Goal: Task Accomplishment & Management: Manage account settings

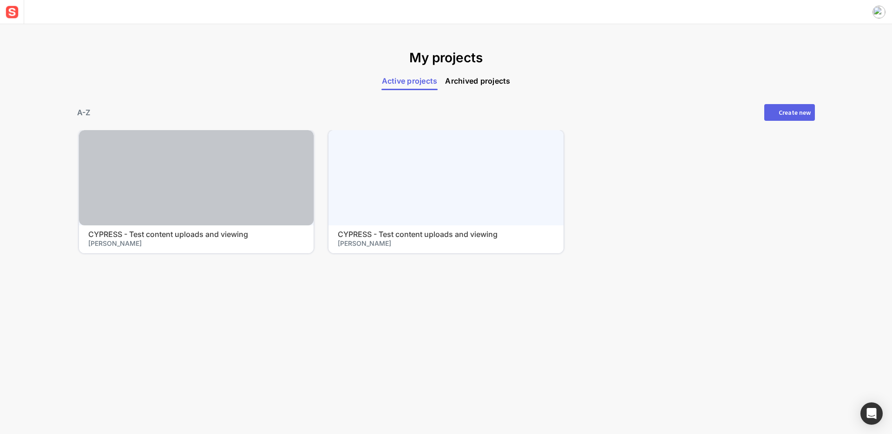
click at [257, 188] on div at bounding box center [196, 177] width 235 height 95
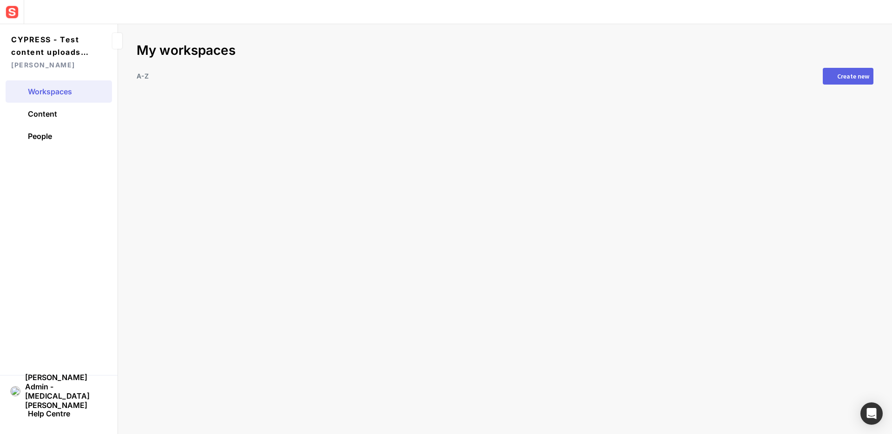
click at [838, 77] on div "Create new" at bounding box center [854, 76] width 32 height 7
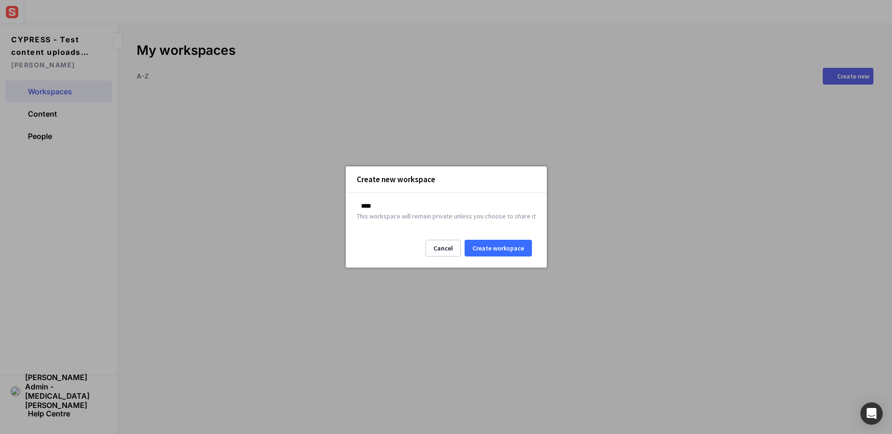
type input "****"
click at [515, 248] on button "Create workspace" at bounding box center [498, 248] width 67 height 17
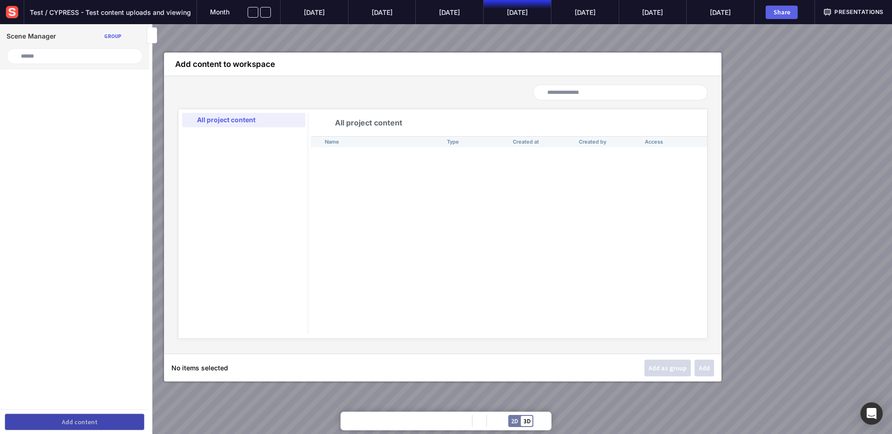
click at [707, 62] on mapp-icon at bounding box center [706, 64] width 8 height 8
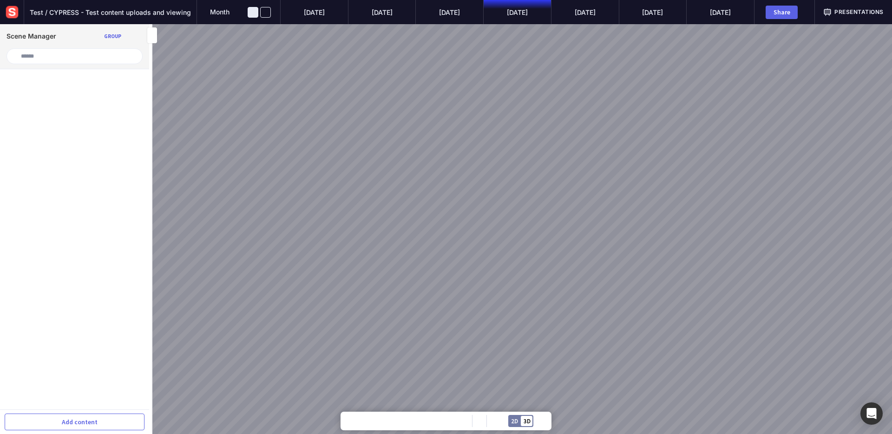
click at [256, 13] on button at bounding box center [253, 12] width 11 height 11
click at [227, 13] on span "Month" at bounding box center [220, 12] width 20 height 8
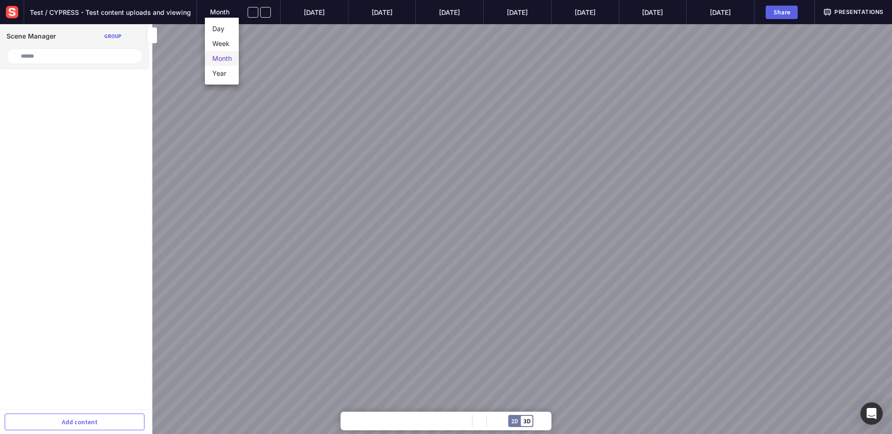
click at [336, 33] on div at bounding box center [446, 217] width 892 height 434
click at [254, 14] on mapp-icon at bounding box center [253, 12] width 8 height 8
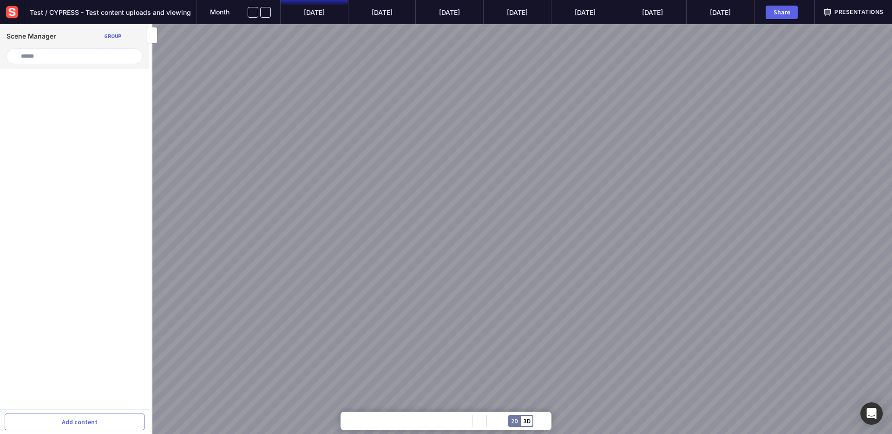
click at [316, 16] on mapp-timeline-period "[DATE]" at bounding box center [314, 12] width 68 height 24
click at [137, 33] on mapp-icon at bounding box center [135, 36] width 13 height 13
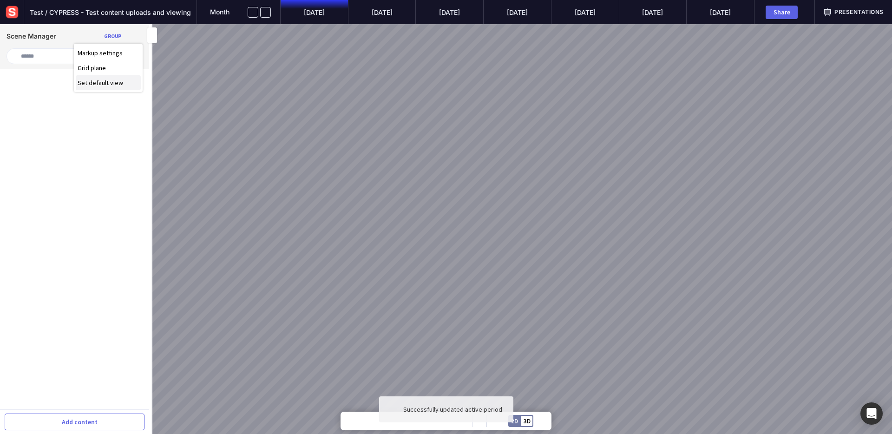
click at [118, 82] on span "Set default view" at bounding box center [102, 83] width 48 height 8
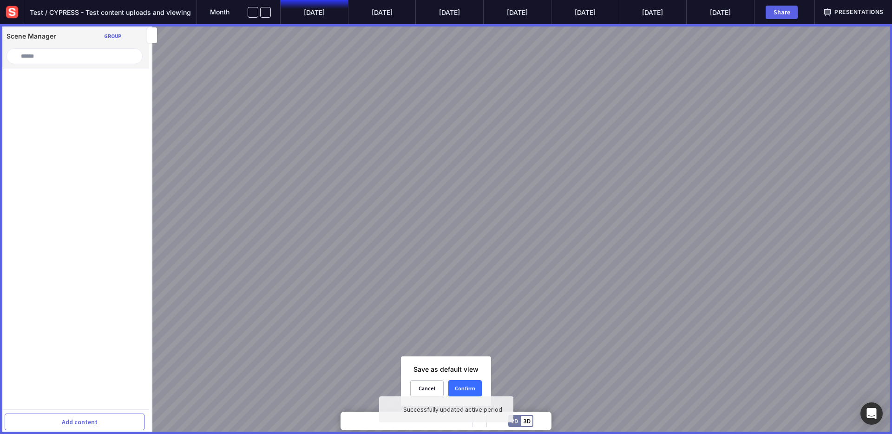
click at [455, 387] on div "Confirm" at bounding box center [465, 389] width 33 height 6
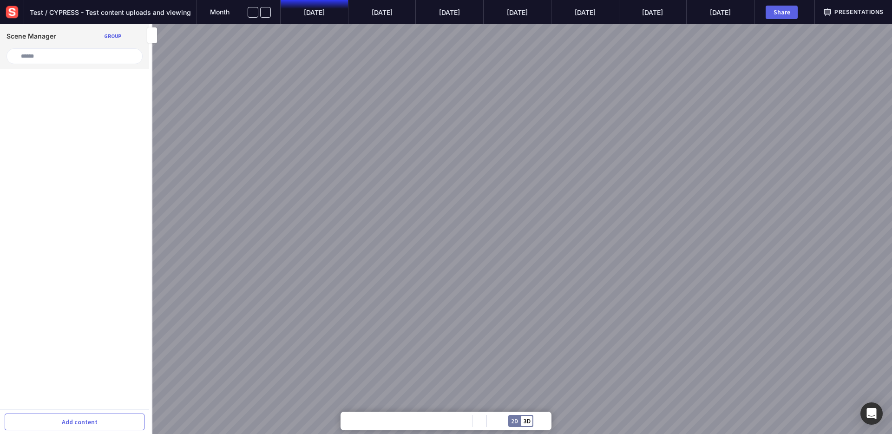
click at [19, 9] on img at bounding box center [12, 12] width 17 height 17
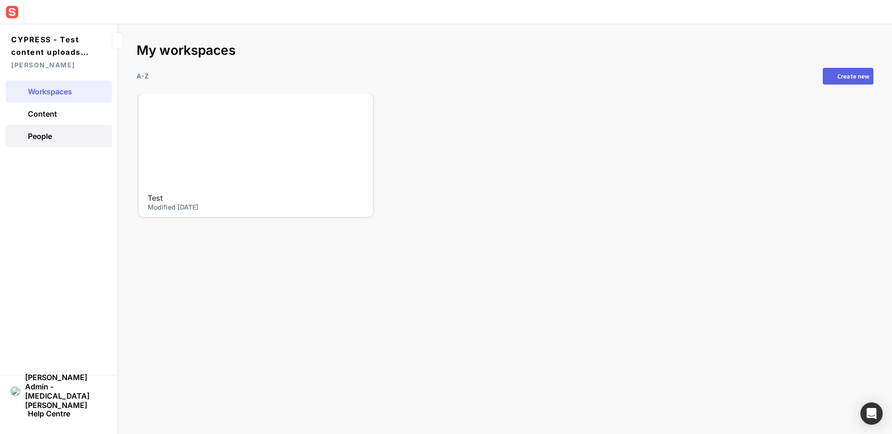
click at [32, 136] on span "People" at bounding box center [40, 136] width 24 height 9
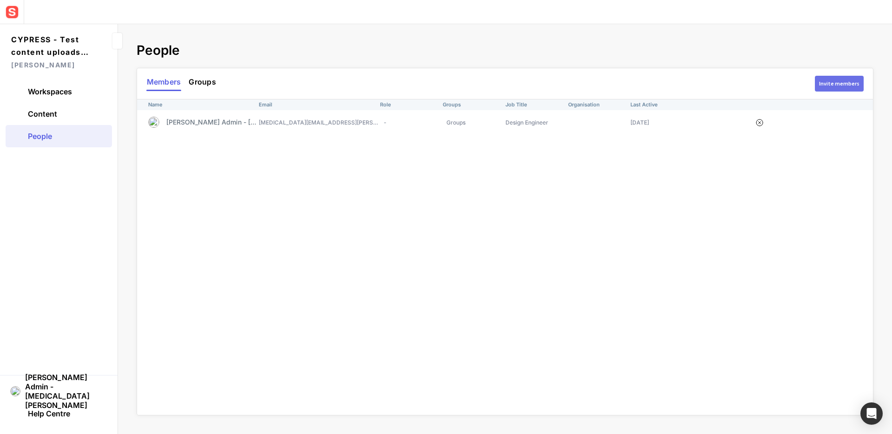
click at [841, 86] on div "Invite members" at bounding box center [839, 84] width 40 height 6
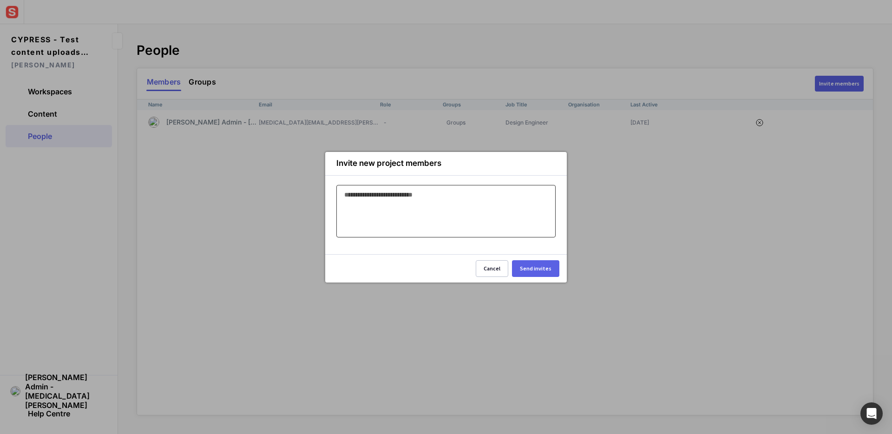
click at [469, 198] on input at bounding box center [444, 194] width 200 height 11
type input "**********"
click at [533, 272] on button "Send invites" at bounding box center [535, 268] width 47 height 17
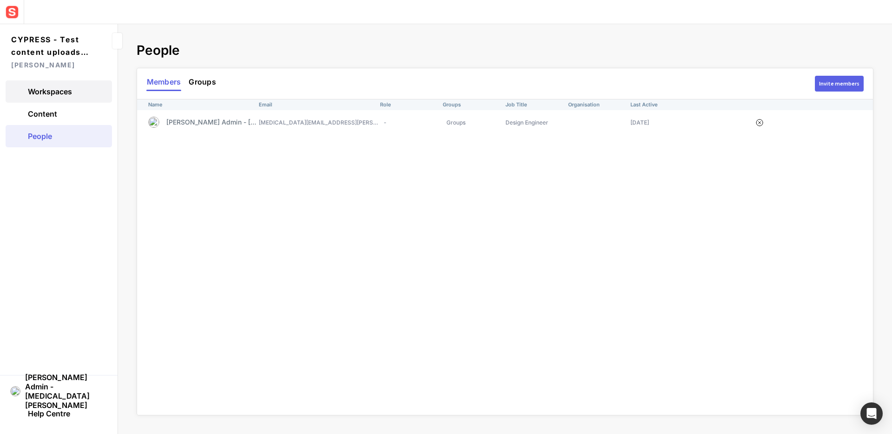
click at [79, 87] on link "Workspaces" at bounding box center [59, 91] width 106 height 22
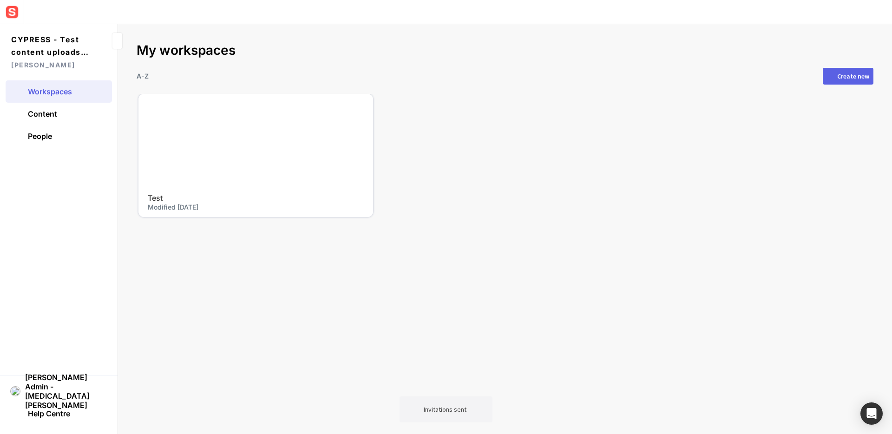
click at [359, 103] on mapp-icon at bounding box center [360, 107] width 14 height 14
click at [338, 133] on span "Access" at bounding box center [341, 137] width 48 height 8
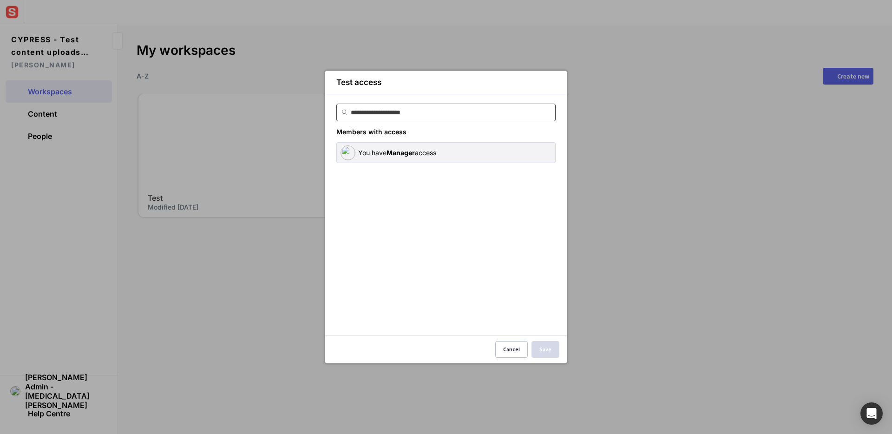
click at [439, 116] on input at bounding box center [451, 112] width 201 height 17
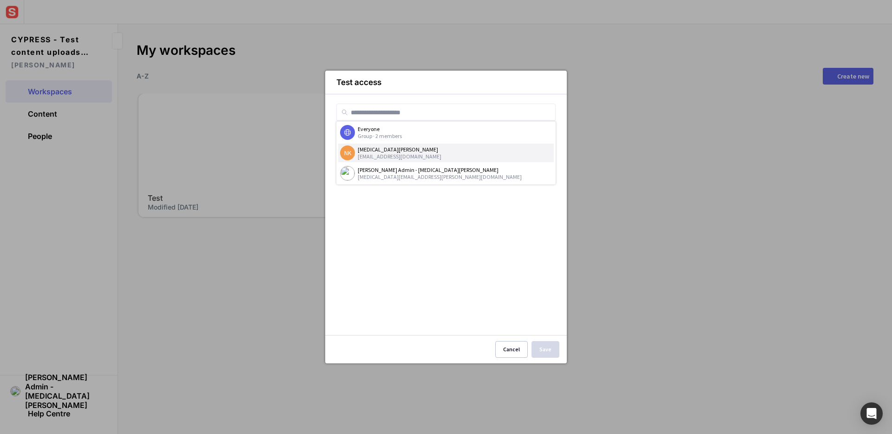
click at [417, 153] on div "[EMAIL_ADDRESS][DOMAIN_NAME]" at bounding box center [455, 156] width 194 height 7
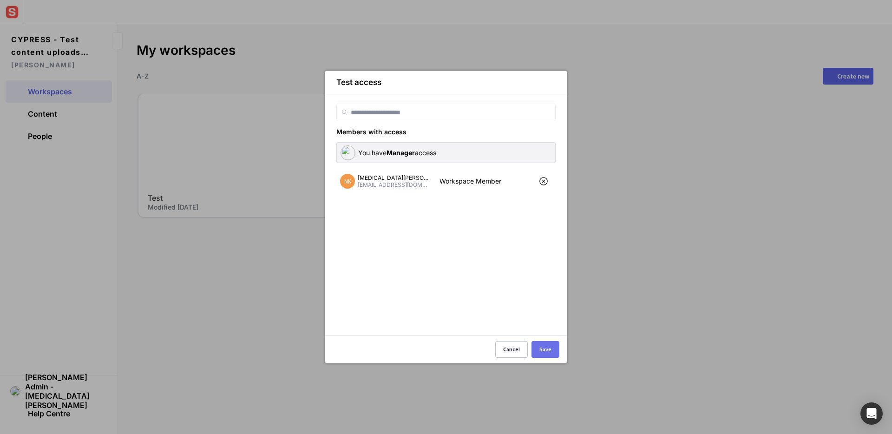
click at [547, 347] on div "Save" at bounding box center [546, 350] width 12 height 6
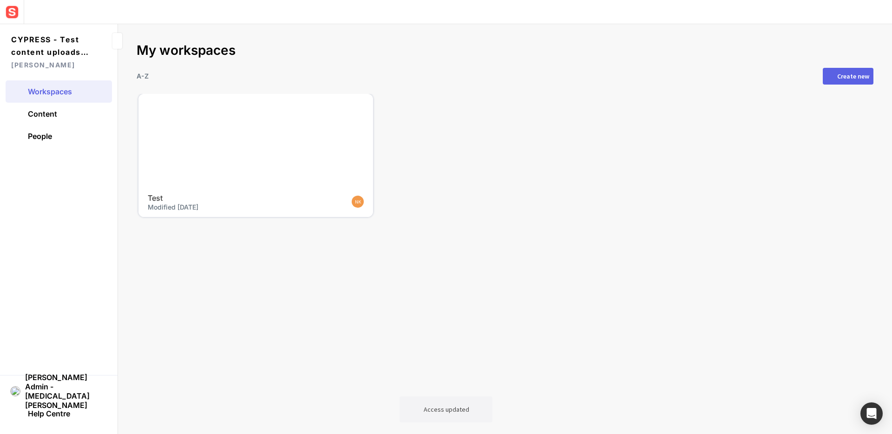
click at [247, 142] on div at bounding box center [256, 141] width 235 height 95
